Goal: Information Seeking & Learning: Learn about a topic

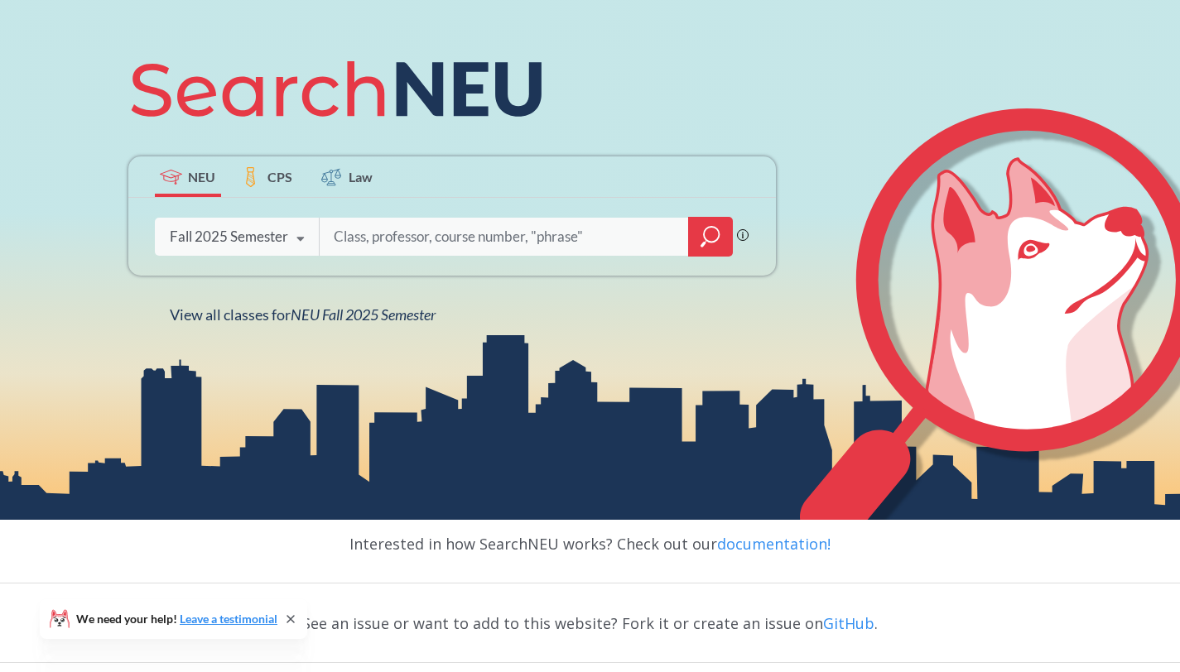
scroll to position [208, 0]
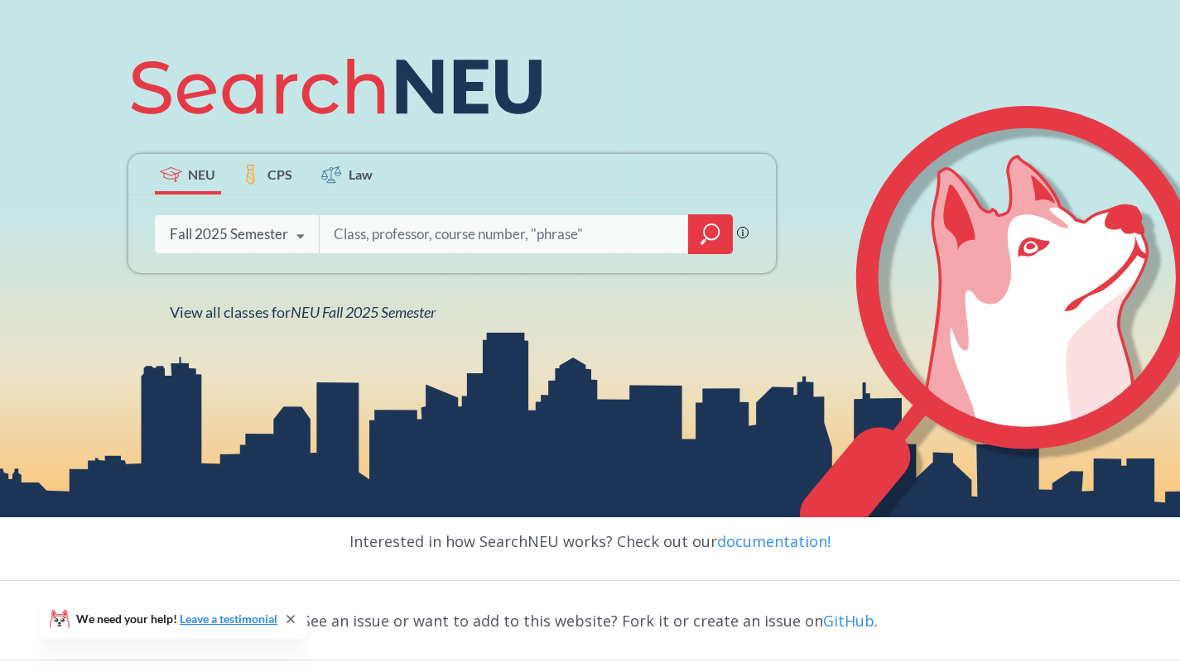
click at [377, 229] on input "search" at bounding box center [504, 234] width 344 height 35
type input "BINF 6200"
click at [709, 232] on icon "magnifying glass" at bounding box center [710, 234] width 20 height 23
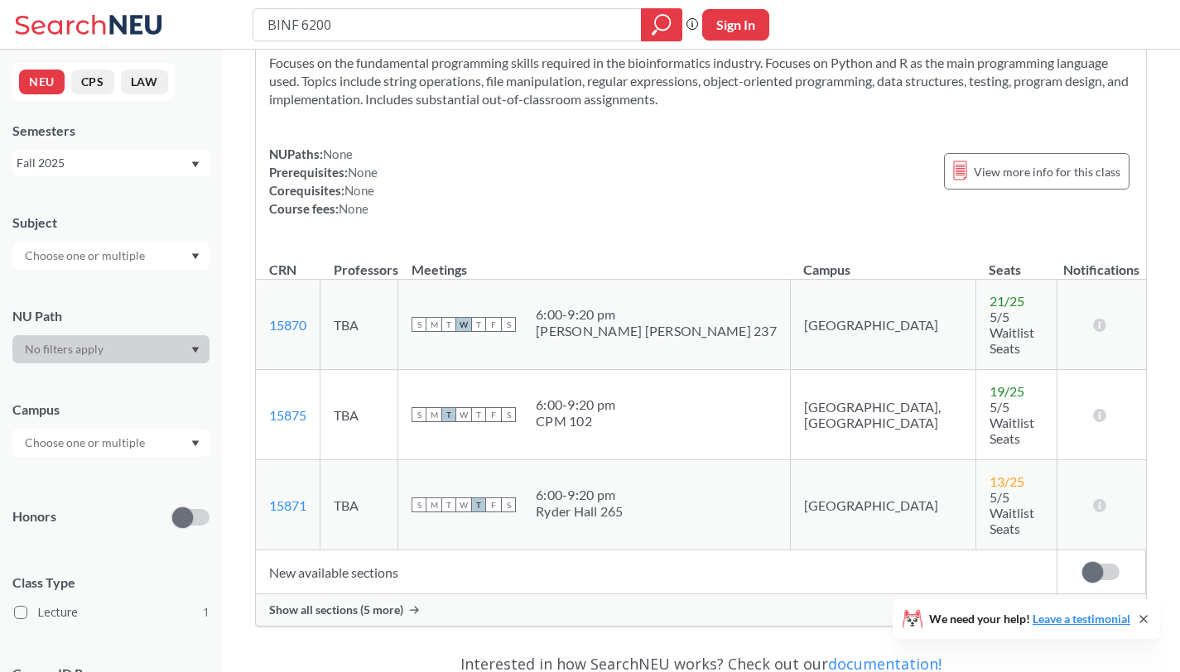
scroll to position [82, 0]
click at [344, 602] on span "Show all sections (5 more)" at bounding box center [336, 609] width 134 height 15
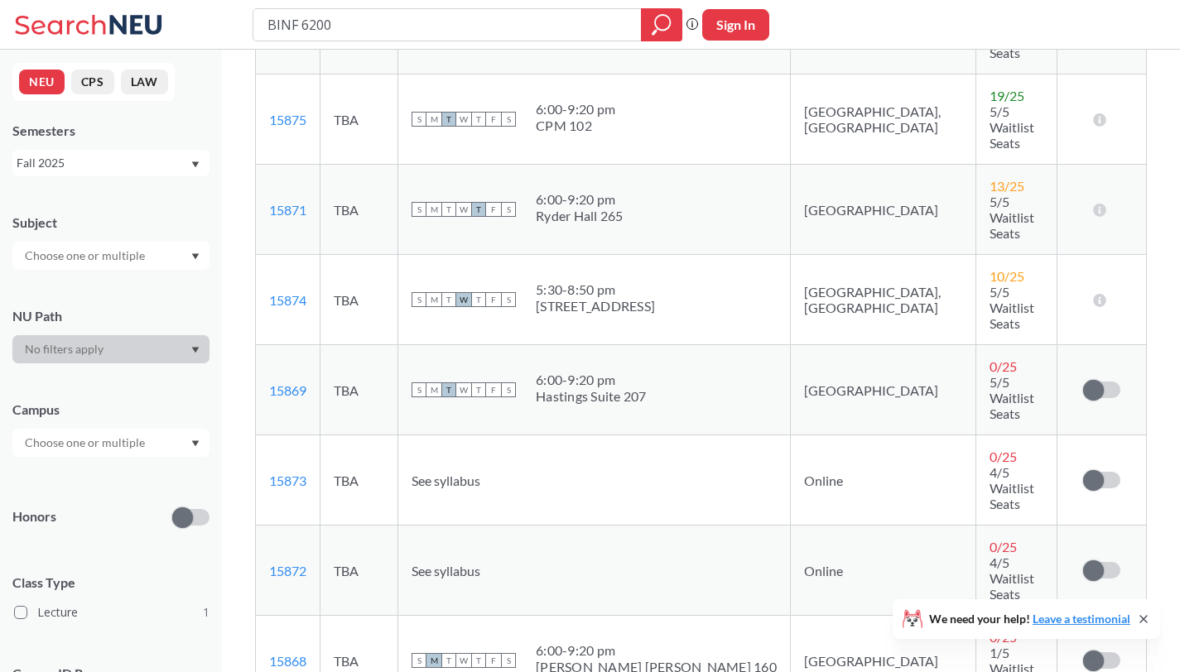
scroll to position [377, 0]
click at [283, 291] on link "15874" at bounding box center [287, 299] width 37 height 16
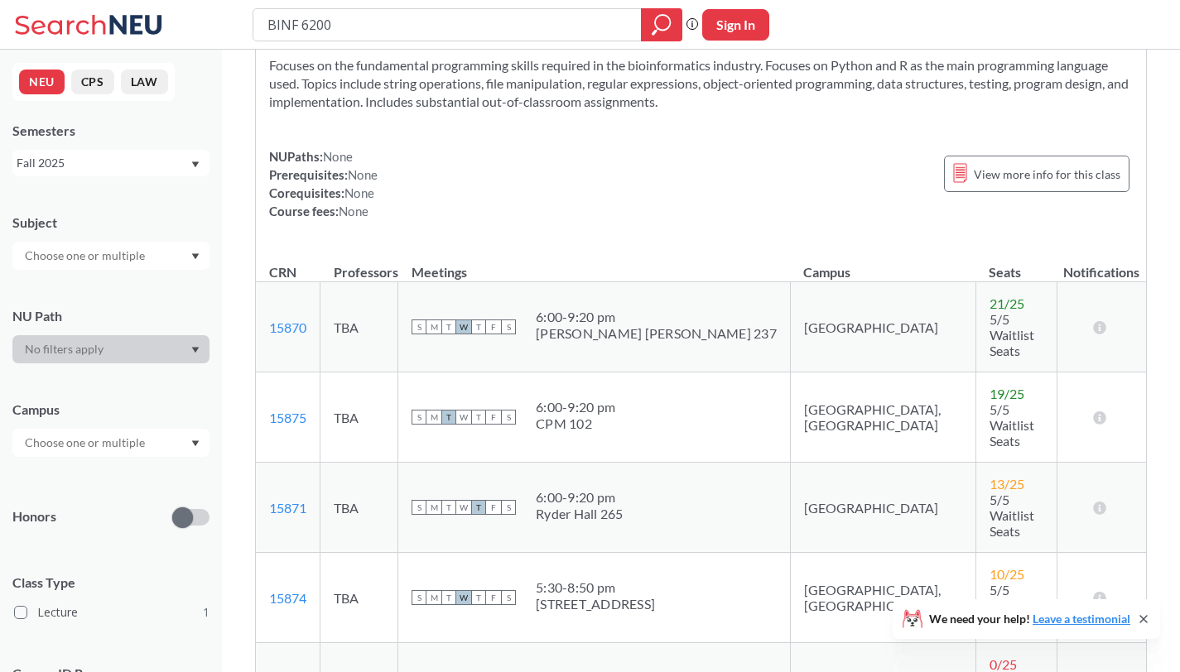
scroll to position [0, 0]
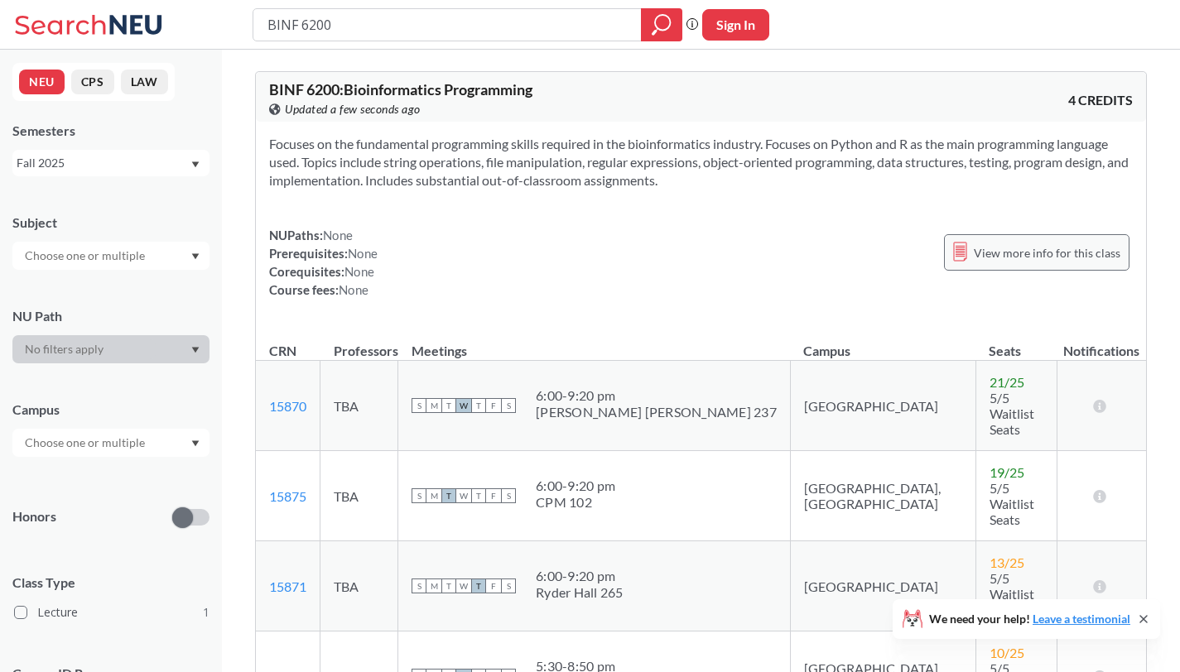
click at [1062, 254] on span "View more info for this class" at bounding box center [1046, 253] width 147 height 21
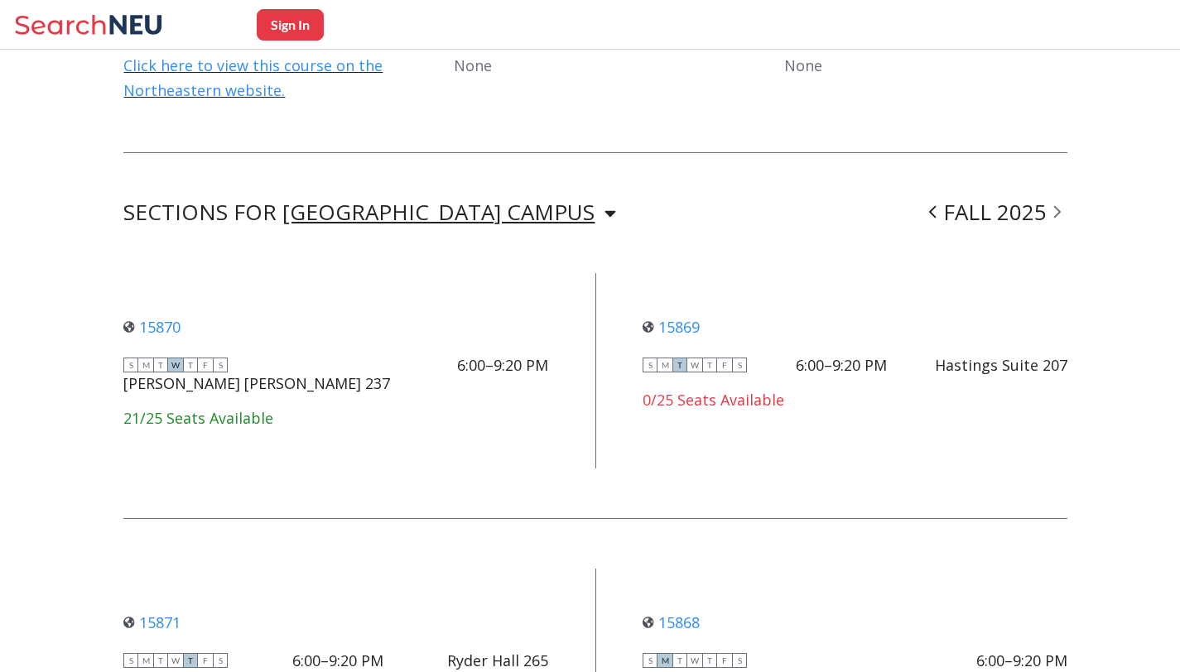
scroll to position [1061, 0]
click at [464, 212] on div "[GEOGRAPHIC_DATA] CAMPUS [GEOGRAPHIC_DATA] CAMPUS [GEOGRAPHIC_DATA], [GEOGRAPHI…" at bounding box center [449, 214] width 334 height 20
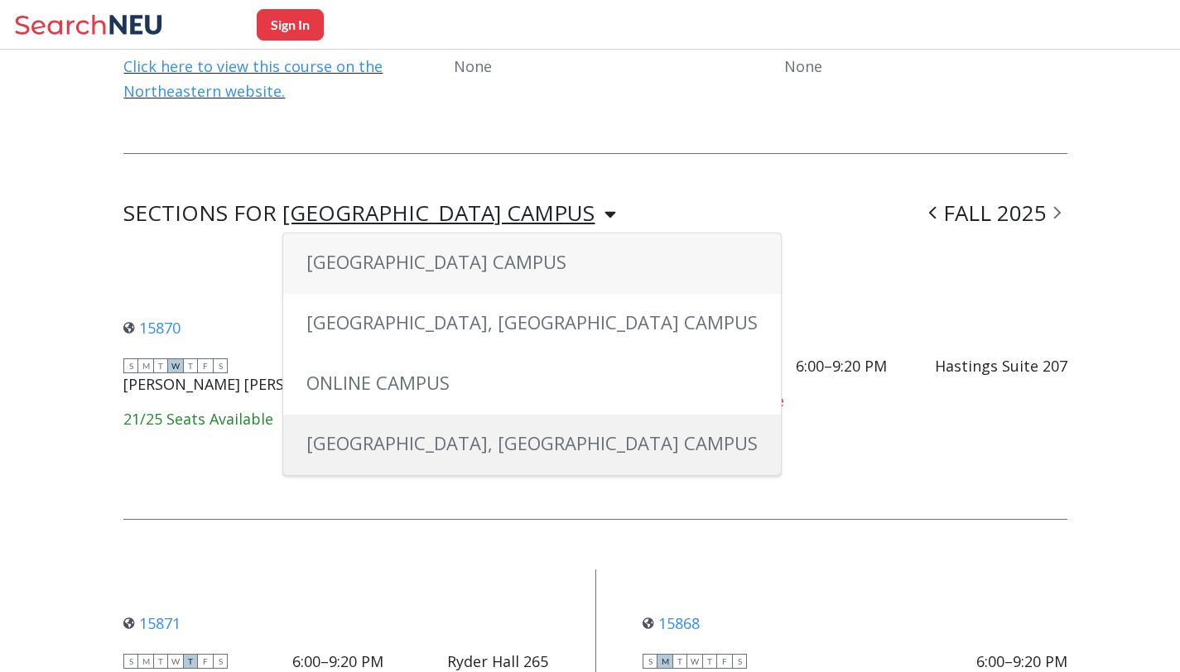
click at [376, 446] on span "[GEOGRAPHIC_DATA], [GEOGRAPHIC_DATA] CAMPUS" at bounding box center [531, 442] width 451 height 25
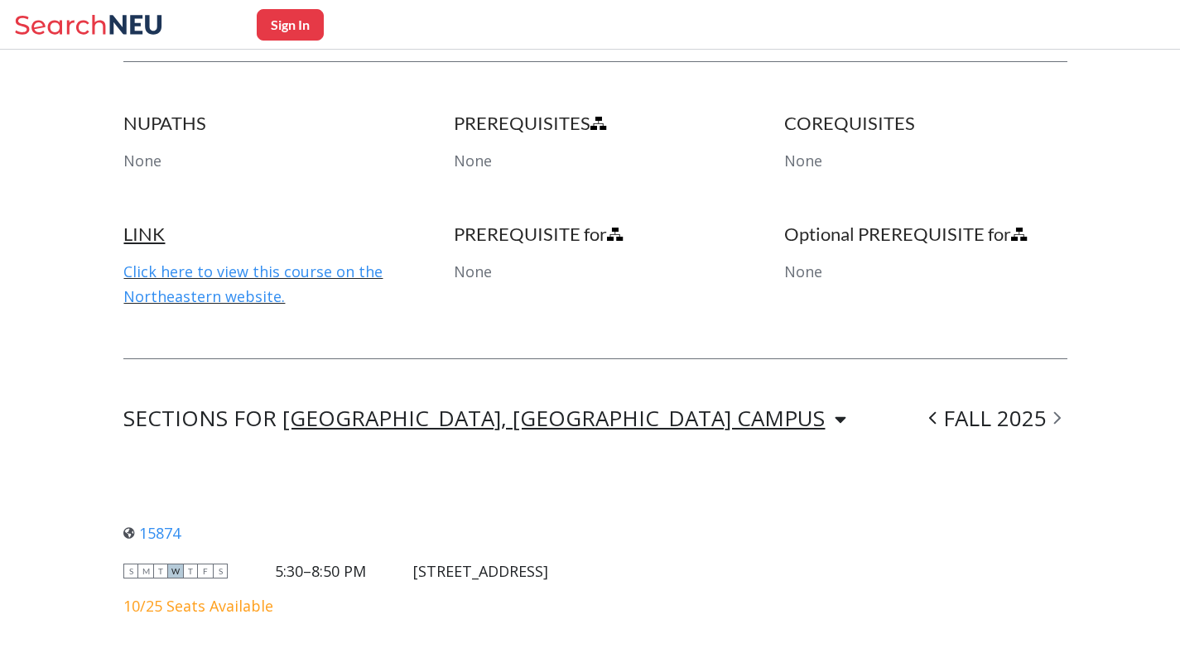
scroll to position [853, 0]
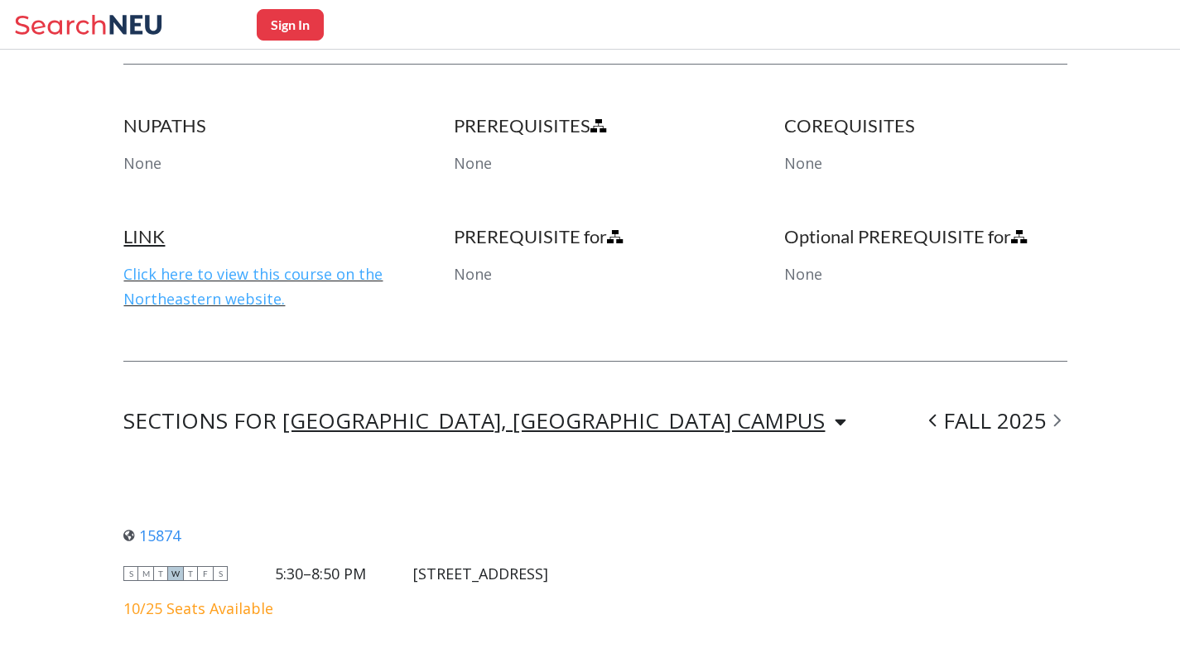
click at [214, 280] on link "Click here to view this course on the Northeastern website." at bounding box center [252, 286] width 259 height 45
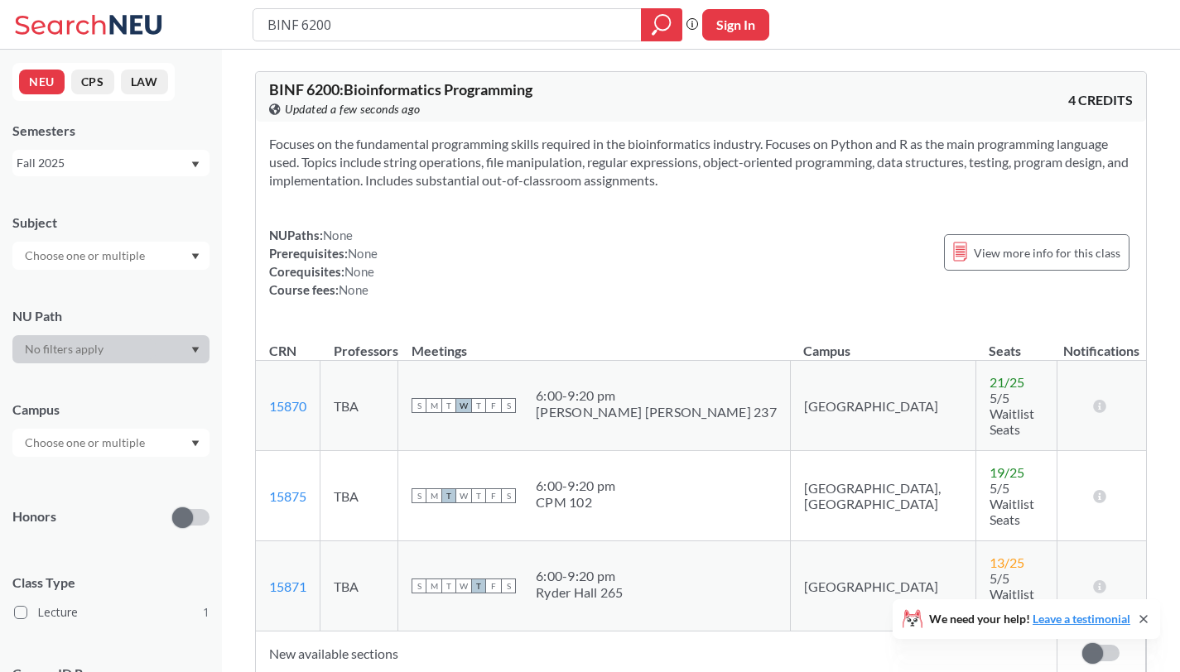
click at [66, 22] on icon at bounding box center [91, 24] width 154 height 33
